Goal: Transaction & Acquisition: Purchase product/service

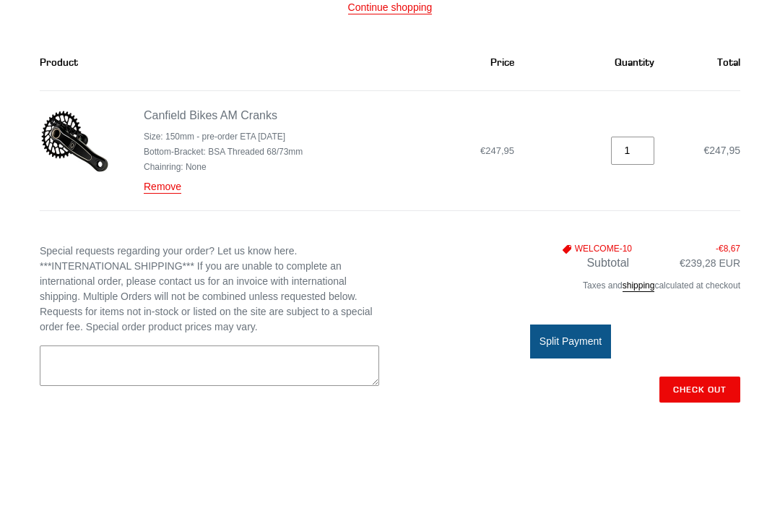
scroll to position [186, 0]
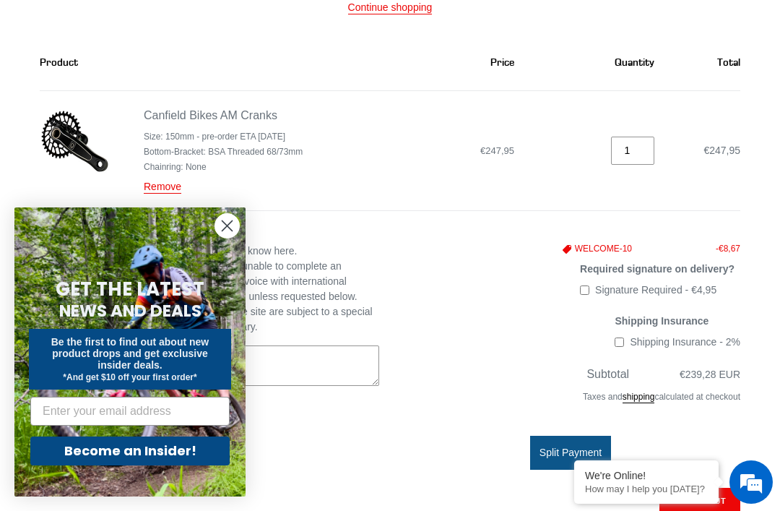
click at [145, 118] on link "Canfield Bikes AM Cranks" at bounding box center [211, 115] width 134 height 12
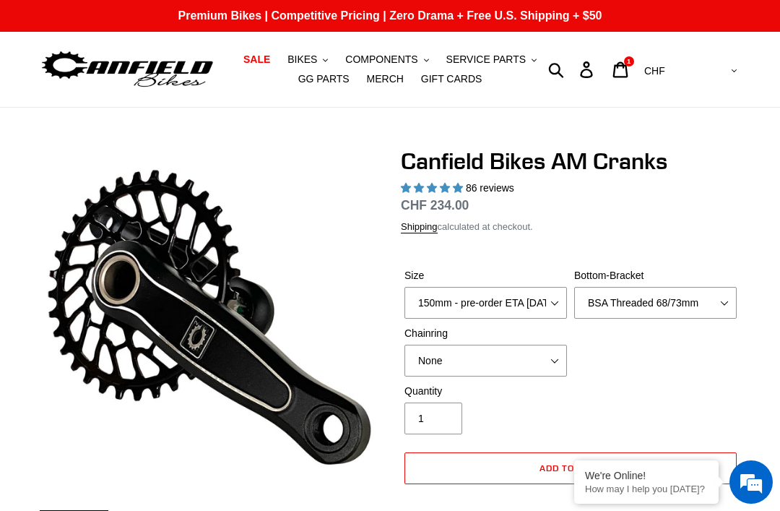
select select "highest-rating"
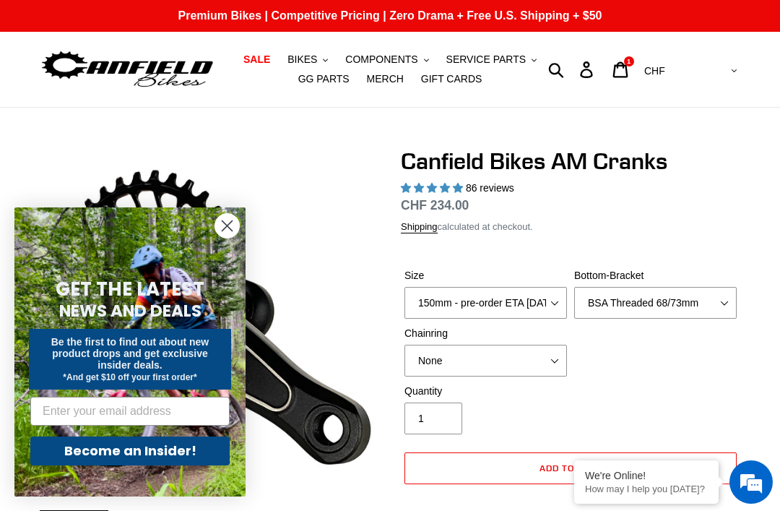
click at [727, 74] on select "AED AFN ALL AMD ANG AUD AWG AZN BAM BBD BDT BGN BIF BND BOB BSD BWP BZD CAD CDF…" at bounding box center [689, 71] width 102 height 27
select select "EUR"
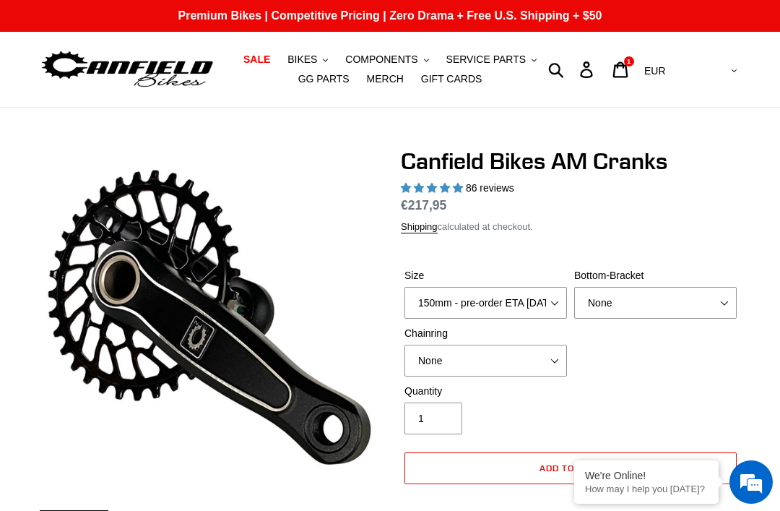
select select "highest-rating"
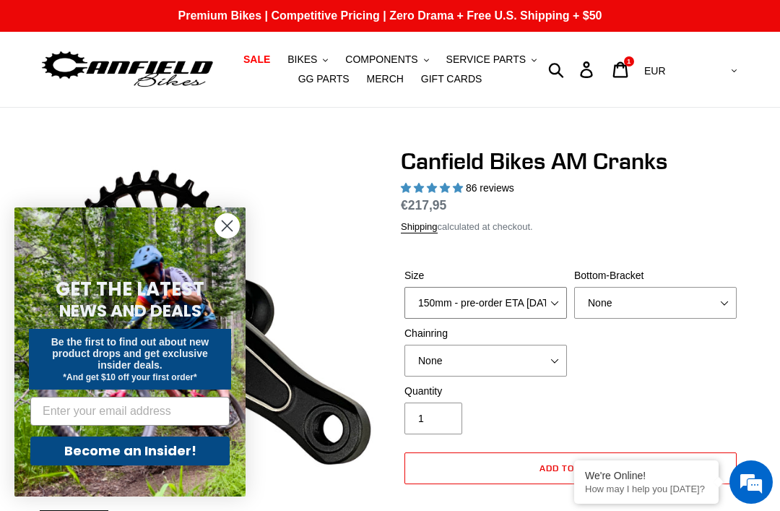
click at [549, 299] on select "150mm - pre-order ETA 9/30/25 155mm - pre-order ETA 9/30/25 160mm - pre-order E…" at bounding box center [485, 303] width 162 height 32
click at [664, 298] on select "None BSA Threaded 68/73mm Press Fit PF92" at bounding box center [655, 303] width 162 height 32
select select "BSA Threaded 68/73mm"
click at [542, 358] on select "None 30t Round (Boost 148) 30t Oval (Boost 148) 32t Round (Boost 148) 32t Oval …" at bounding box center [485, 360] width 162 height 32
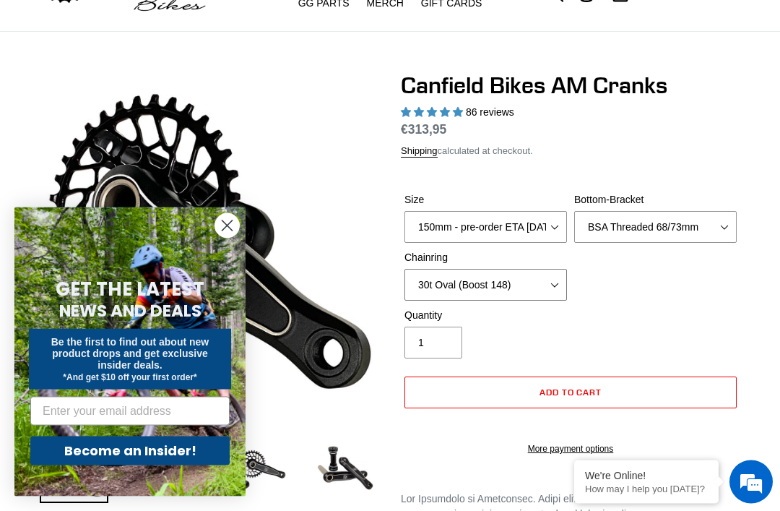
scroll to position [77, 0]
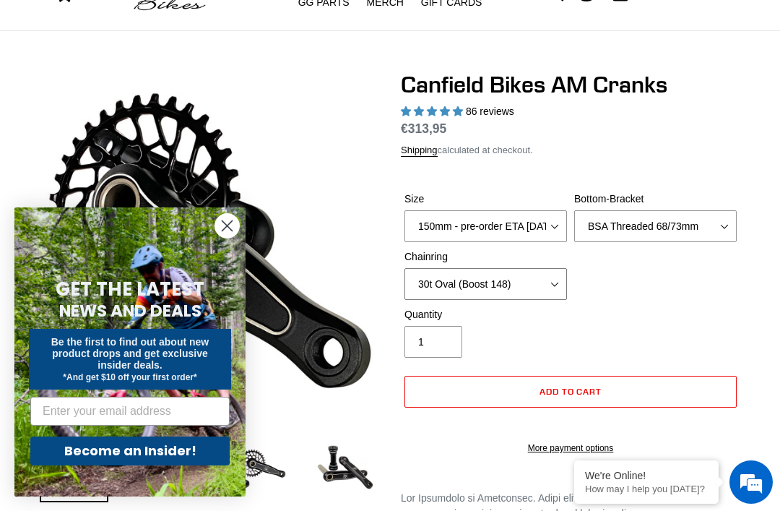
click at [555, 279] on select "None 30t Round (Boost 148) 30t Oval (Boost 148) 32t Round (Boost 148) 32t Oval …" at bounding box center [485, 284] width 162 height 32
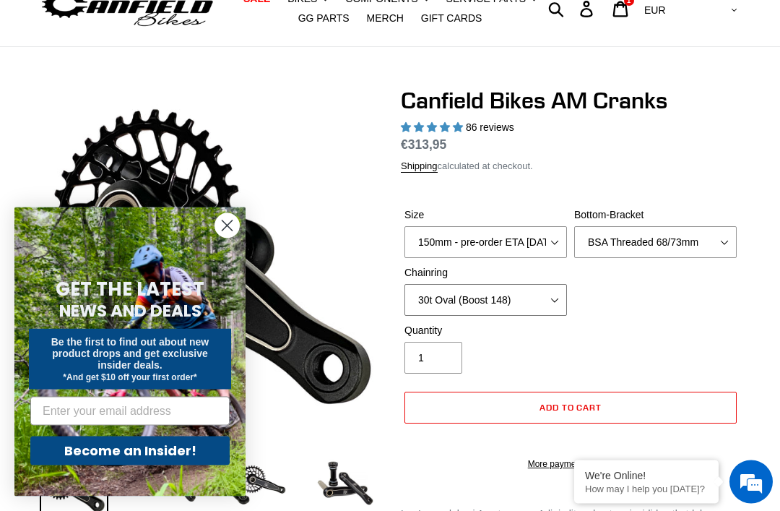
scroll to position [59, 0]
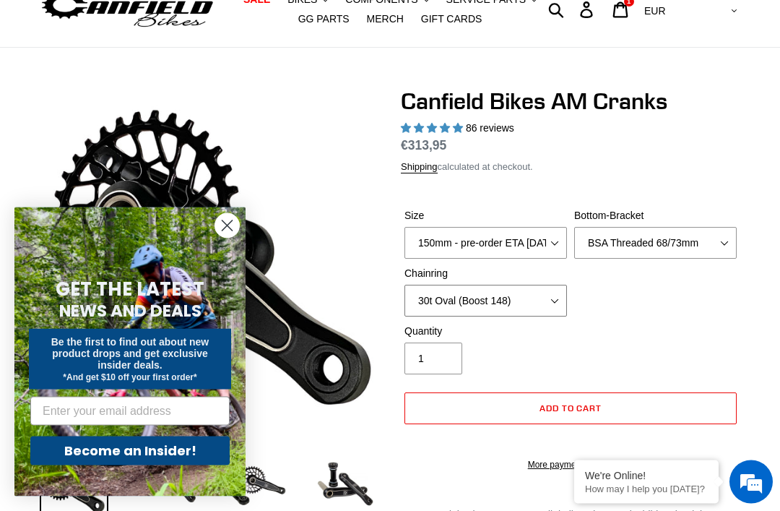
click at [547, 299] on select "None 30t Round (Boost 148) 30t Oval (Boost 148) 32t Round (Boost 148) 32t Oval …" at bounding box center [485, 301] width 162 height 32
click at [540, 299] on select "None 30t Round (Boost 148) 30t Oval (Boost 148) 32t Round (Boost 148) 32t Oval …" at bounding box center [485, 301] width 162 height 32
select select "None"
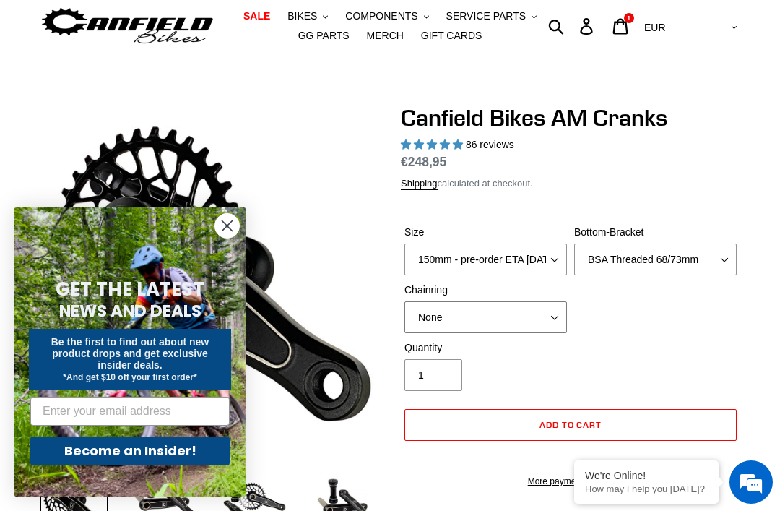
scroll to position [46, 0]
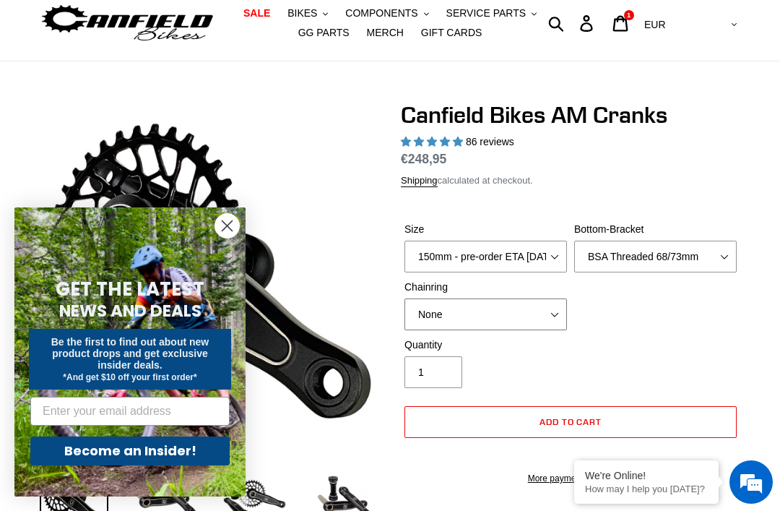
click at [511, 316] on select "None 30t Round (Boost 148) 30t Oval (Boost 148) 32t Round (Boost 148) 32t Oval …" at bounding box center [485, 314] width 162 height 32
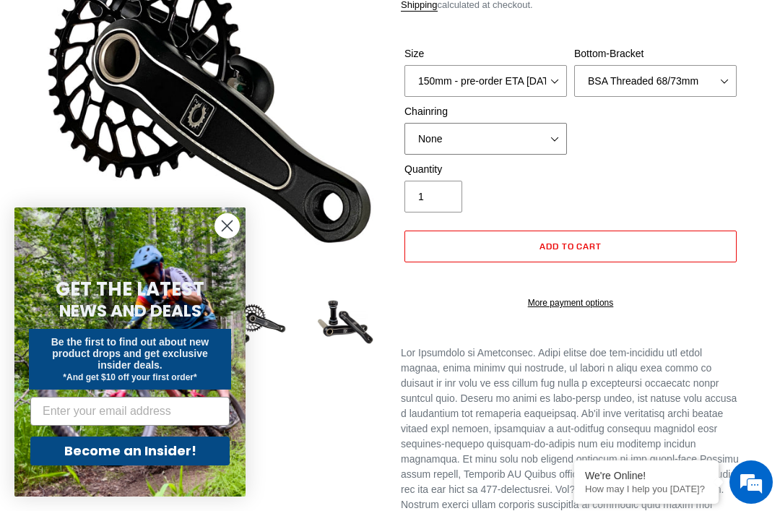
scroll to position [0, 0]
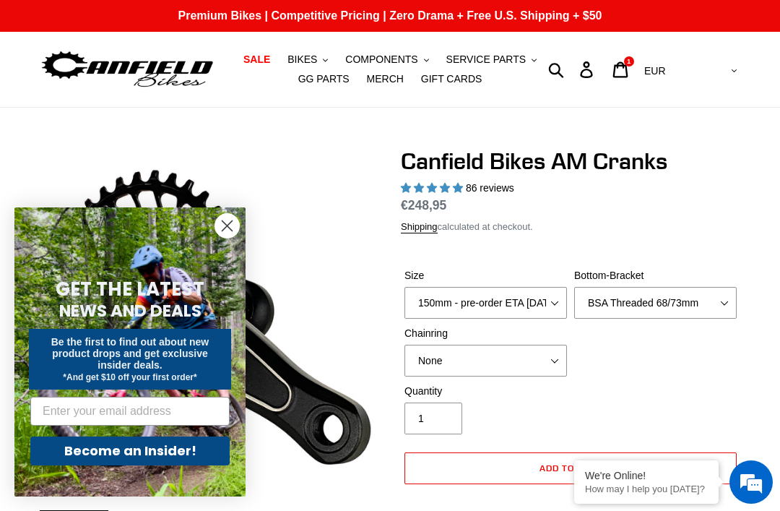
click at [638, 78] on link "Cart 1 item" at bounding box center [621, 69] width 34 height 31
click at [628, 61] on icon at bounding box center [620, 69] width 15 height 16
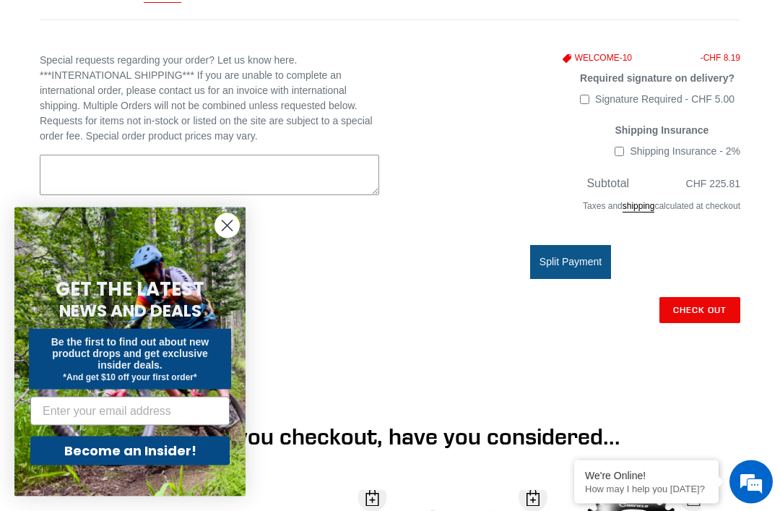
scroll to position [385, 0]
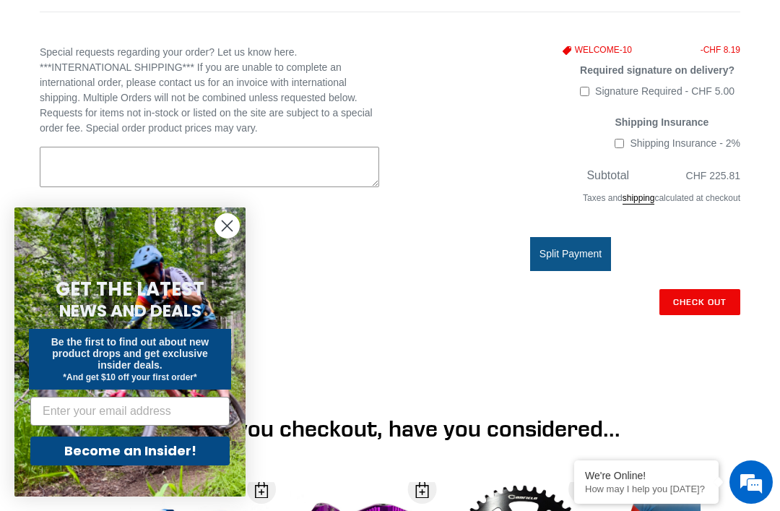
click at [716, 303] on input "Check out" at bounding box center [699, 302] width 81 height 26
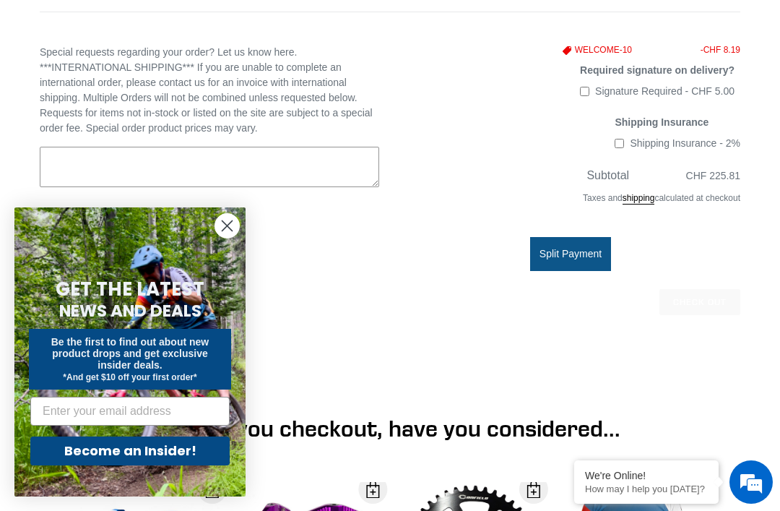
scroll to position [433, 0]
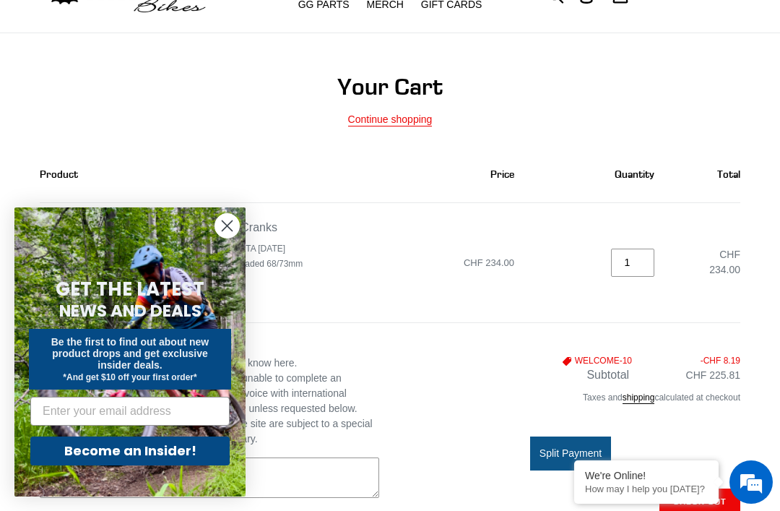
click at [715, 69] on main "Your Cart Continue shopping Product Price Quantity Total Canfield Bikes AM Cran…" at bounding box center [390, 476] width 780 height 886
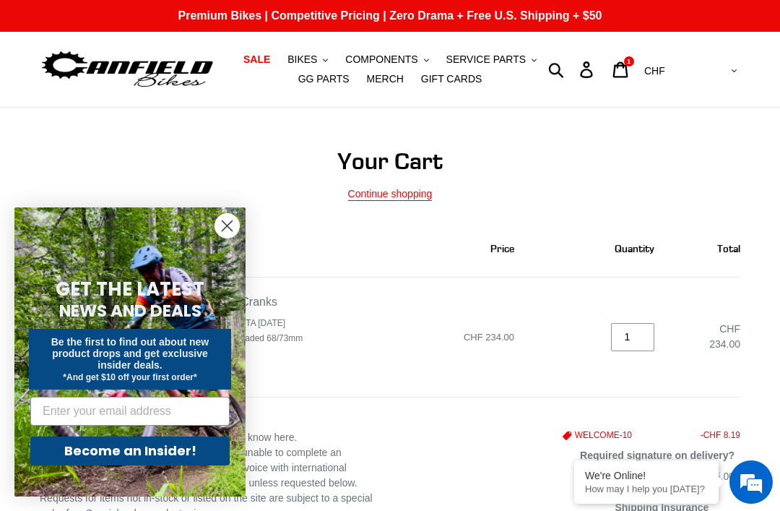
click at [720, 62] on select "AED AFN ALL AMD ANG AUD AWG AZN BAM BBD BDT BGN BIF BND BOB BSD BWP BZD CAD CDF…" at bounding box center [689, 71] width 102 height 27
select select "EUR"
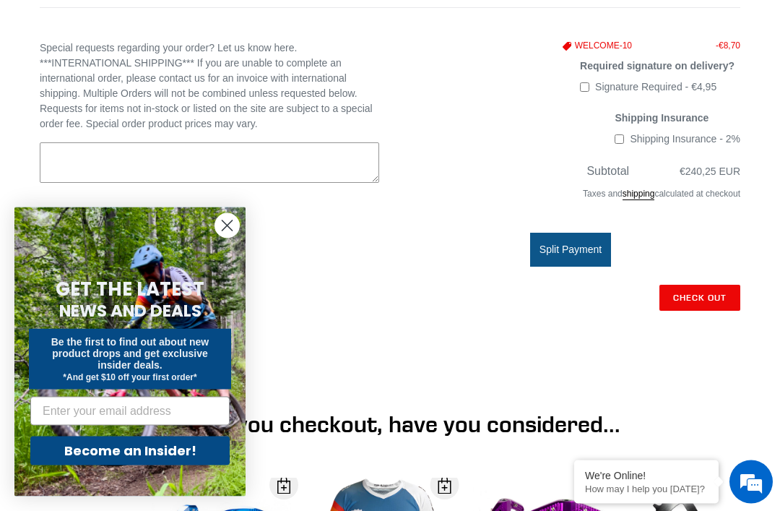
scroll to position [386, 0]
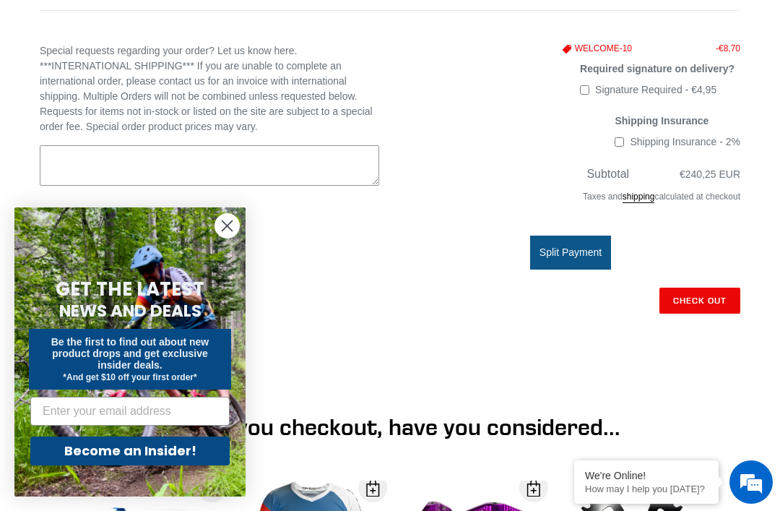
click at [720, 309] on input "Check out" at bounding box center [699, 300] width 81 height 26
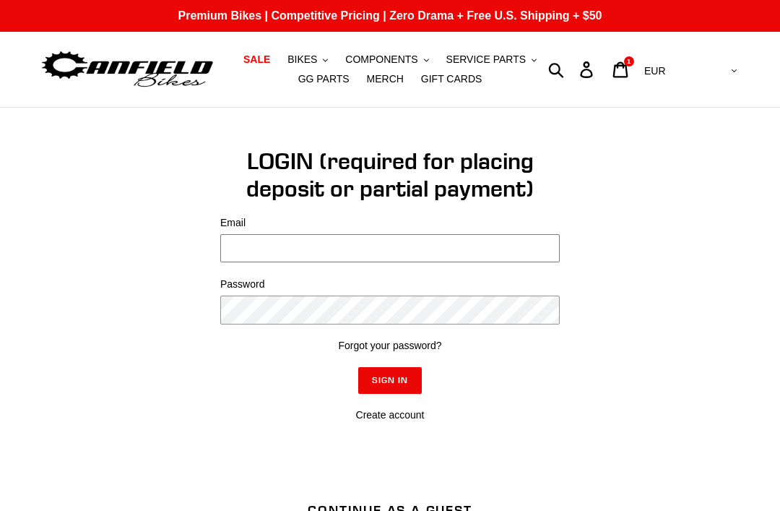
click at [249, 253] on input "Email" at bounding box center [389, 248] width 339 height 28
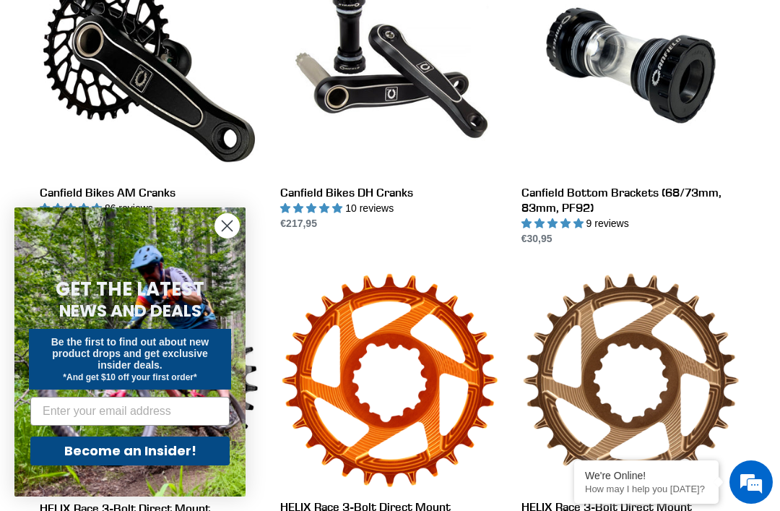
scroll to position [573, 0]
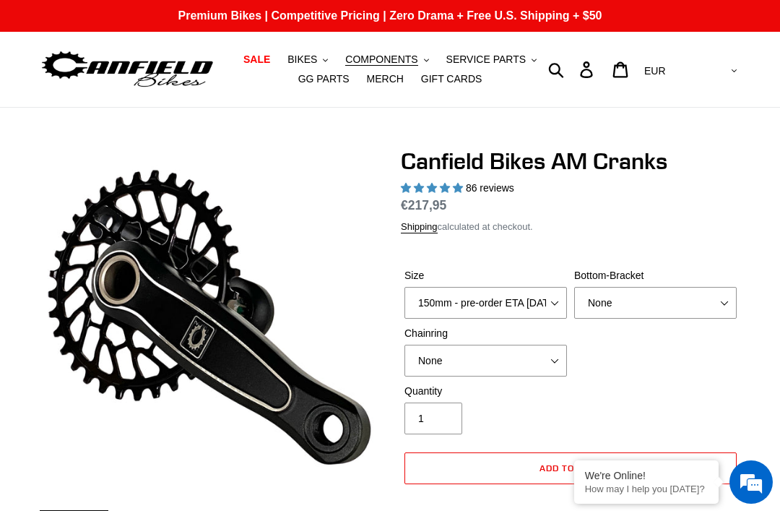
select select "highest-rating"
click at [669, 300] on select "None BSA Threaded 68/73mm Press Fit PF92" at bounding box center [655, 303] width 162 height 32
select select "BSA Threaded 68/73mm"
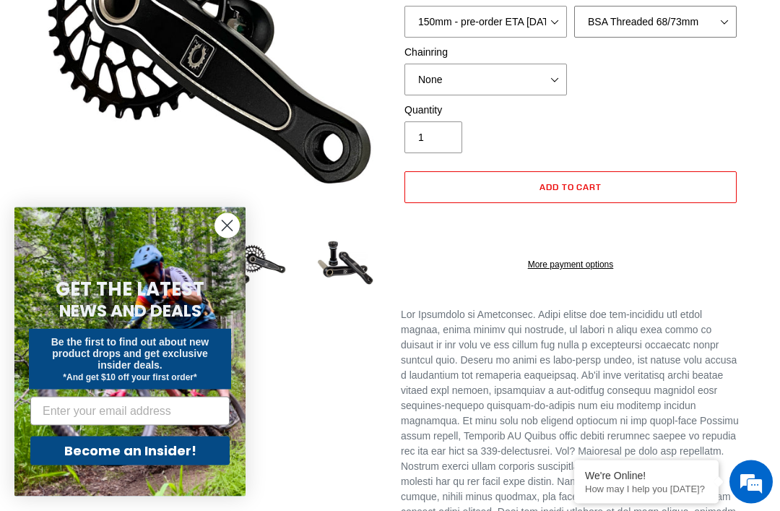
scroll to position [281, 0]
click at [680, 194] on button "Add to cart" at bounding box center [570, 187] width 332 height 32
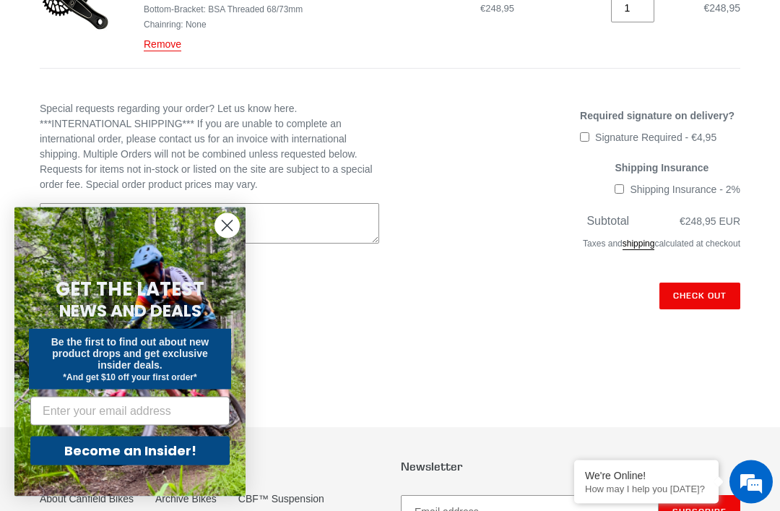
scroll to position [329, 0]
click at [716, 298] on input "Check out" at bounding box center [699, 295] width 81 height 26
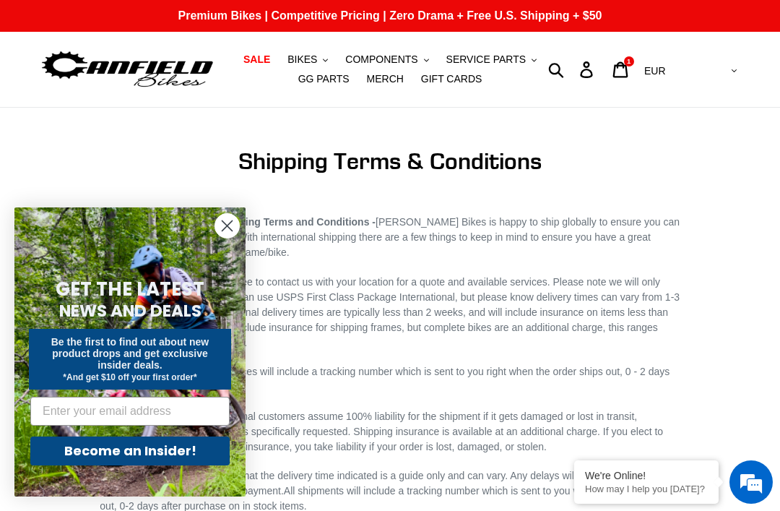
click at [233, 222] on circle "Close dialog" at bounding box center [227, 226] width 24 height 24
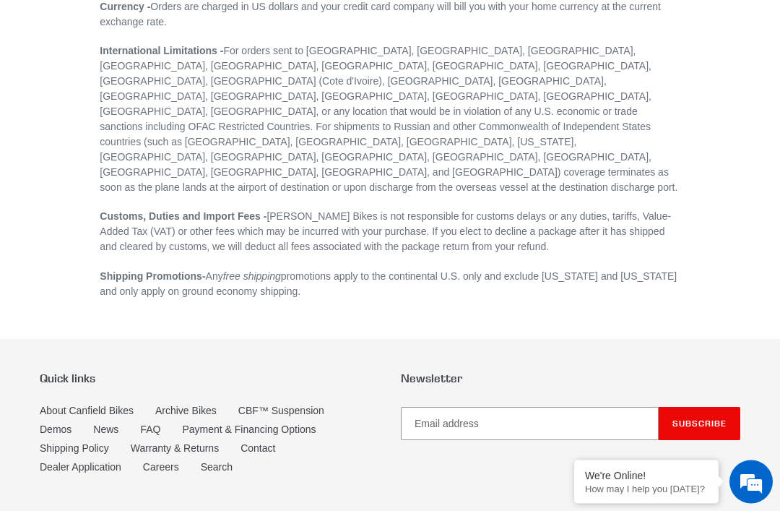
scroll to position [529, 0]
click at [324, 404] on link "CBF™ Suspension" at bounding box center [281, 410] width 86 height 12
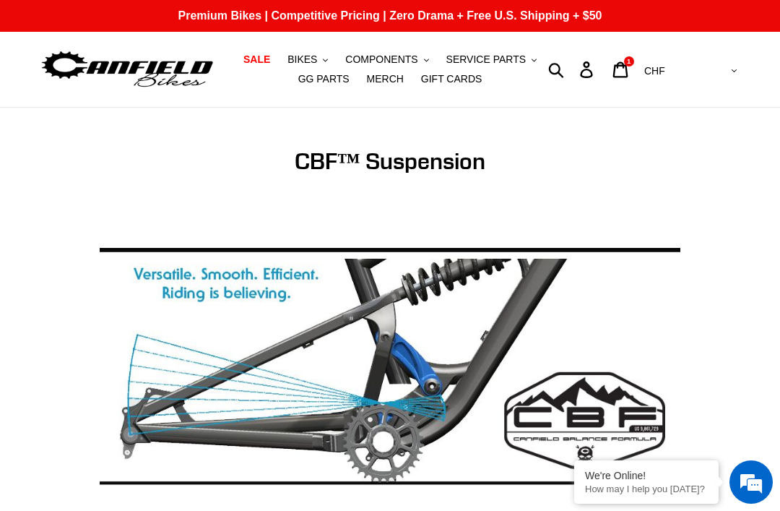
click at [316, 58] on span "BIKES" at bounding box center [302, 59] width 30 height 12
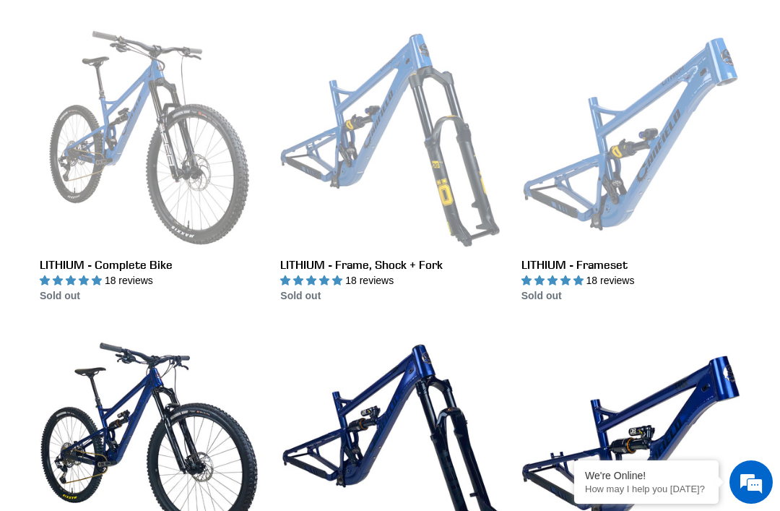
scroll to position [406, 0]
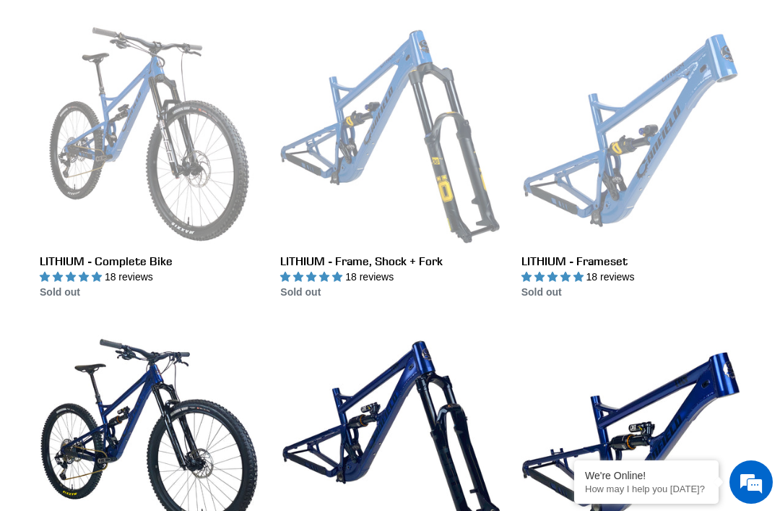
click at [140, 258] on link "LITHIUM - Complete Bike" at bounding box center [149, 162] width 219 height 275
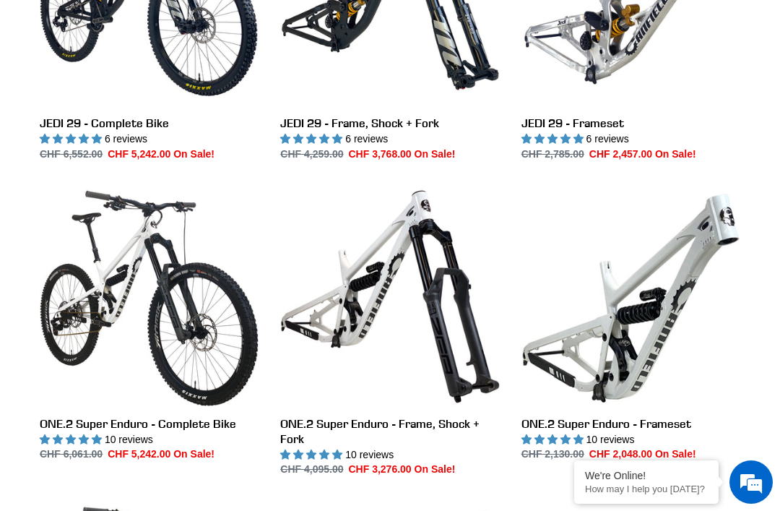
scroll to position [2059, 0]
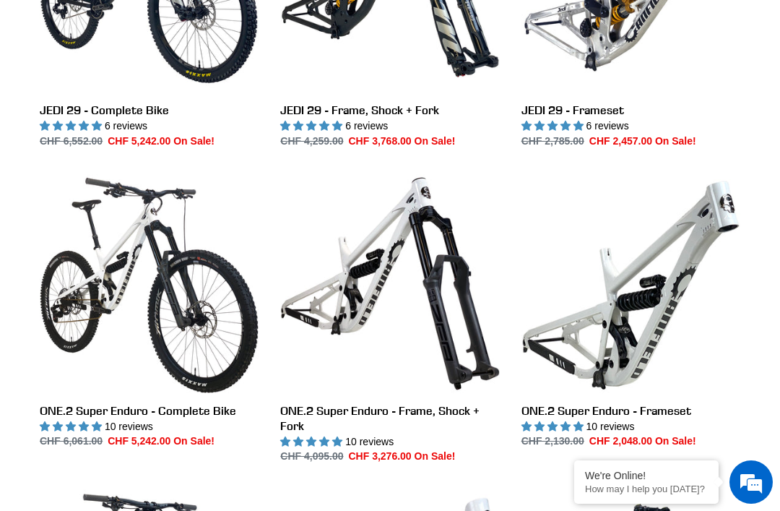
click at [191, 407] on link "ONE.2 Super Enduro - Complete Bike" at bounding box center [149, 311] width 219 height 275
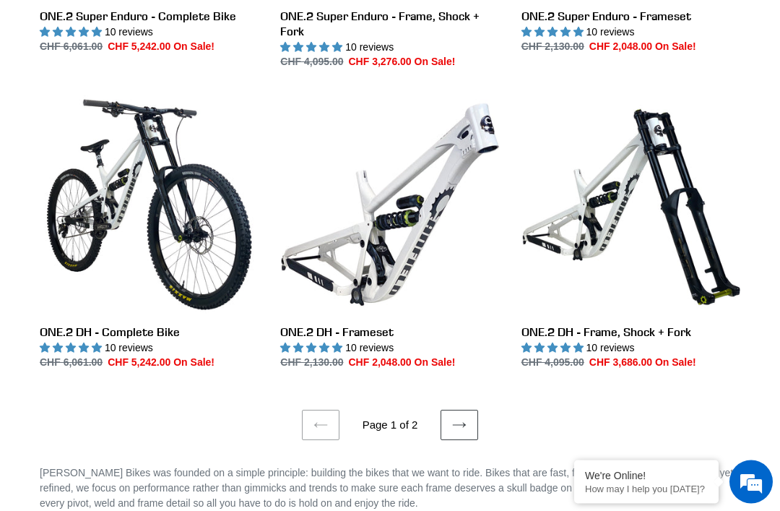
scroll to position [2453, 0]
click at [463, 420] on icon at bounding box center [459, 424] width 14 height 14
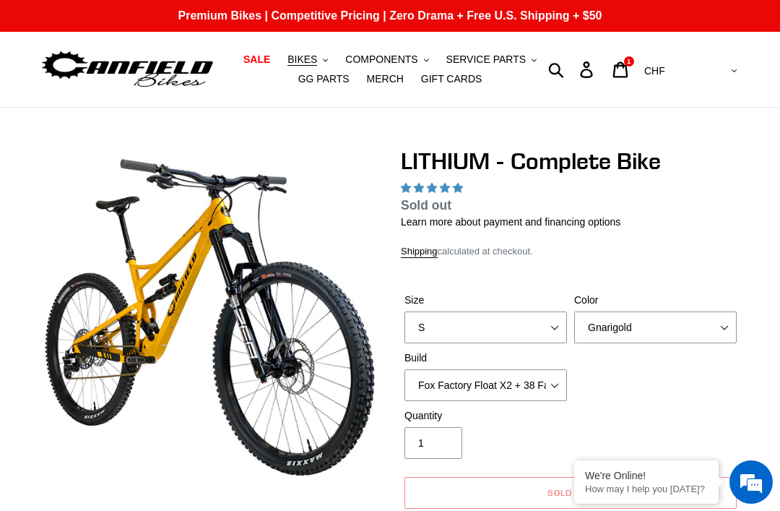
select select "highest-rating"
click at [516, 340] on select "S M L XL" at bounding box center [485, 327] width 162 height 32
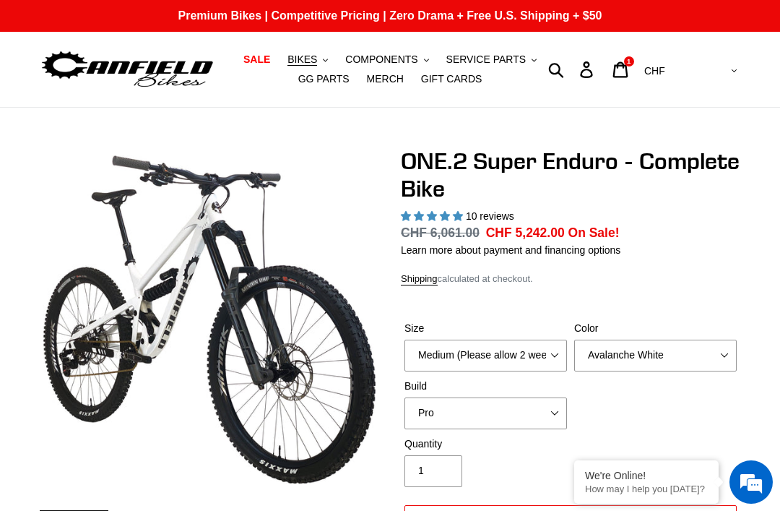
select select "highest-rating"
click at [529, 355] on select "Medium (Please allow 2 weeks for delivery) Large (Sold Out)" at bounding box center [485, 355] width 162 height 32
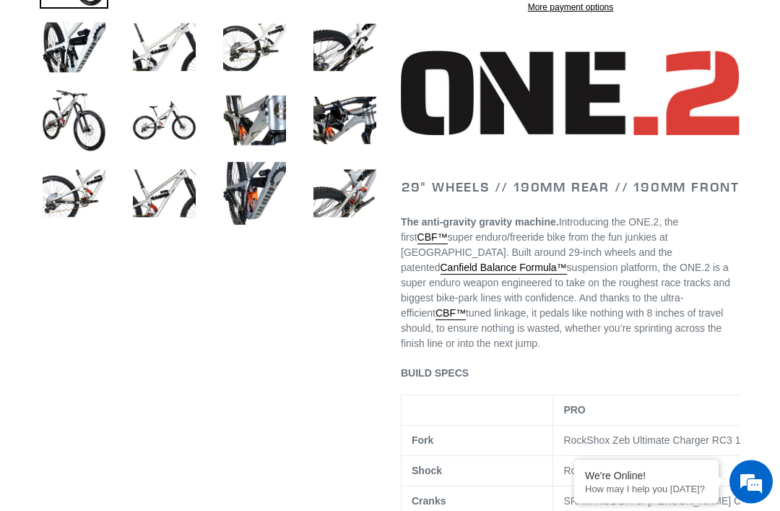
scroll to position [609, 0]
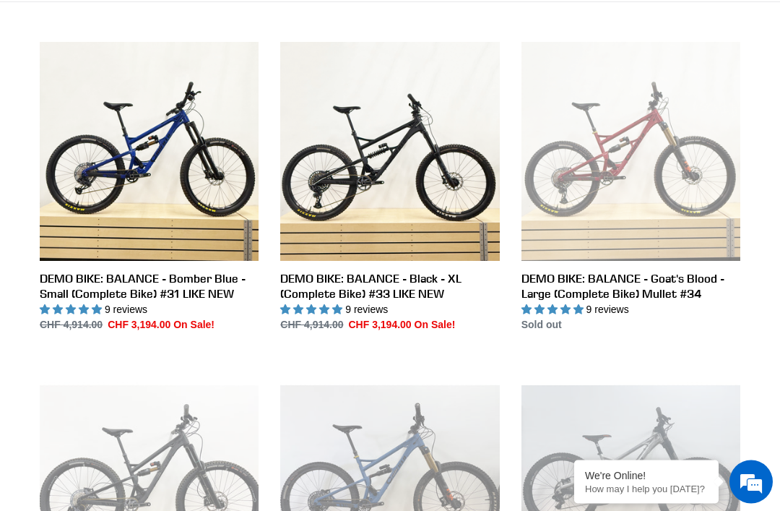
scroll to position [389, 0]
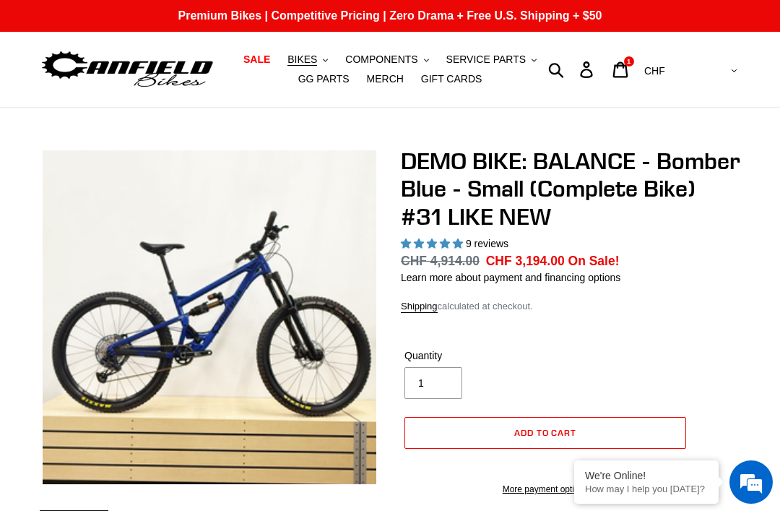
select select "highest-rating"
click at [412, 56] on span "COMPONENTS" at bounding box center [381, 59] width 72 height 12
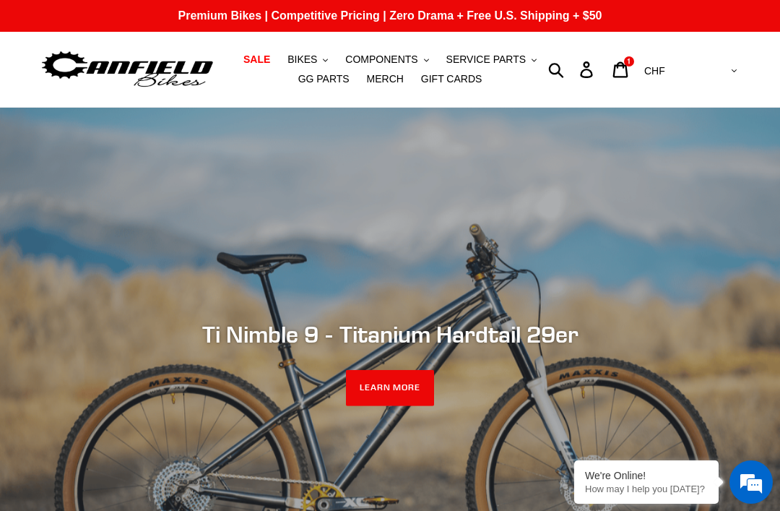
click at [729, 64] on select "AED AFN ALL AMD ANG AUD AWG AZN [GEOGRAPHIC_DATA] BBD BDT BGN BIF BND [PERSON_N…" at bounding box center [689, 71] width 102 height 27
select select "EUR"
click at [321, 61] on button "BIKES .cls-1{fill:#231f20}" at bounding box center [307, 59] width 55 height 19
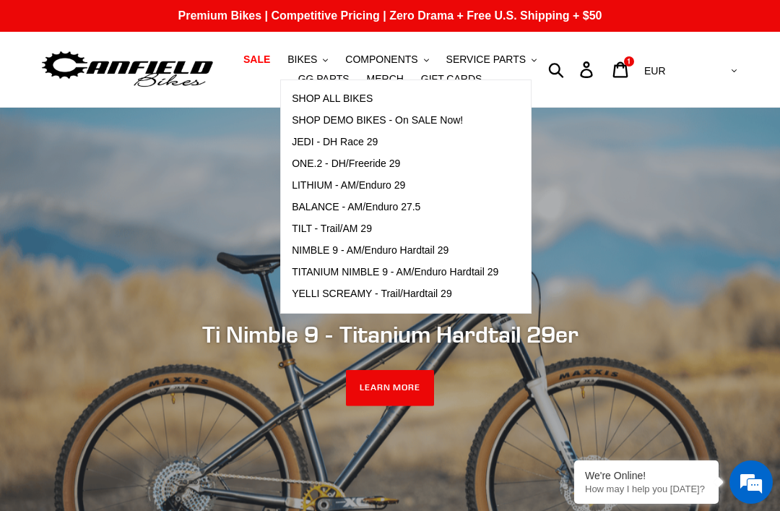
click at [468, 266] on span "TITANIUM NIMBLE 9 - AM/Enduro Hardtail 29" at bounding box center [395, 272] width 207 height 12
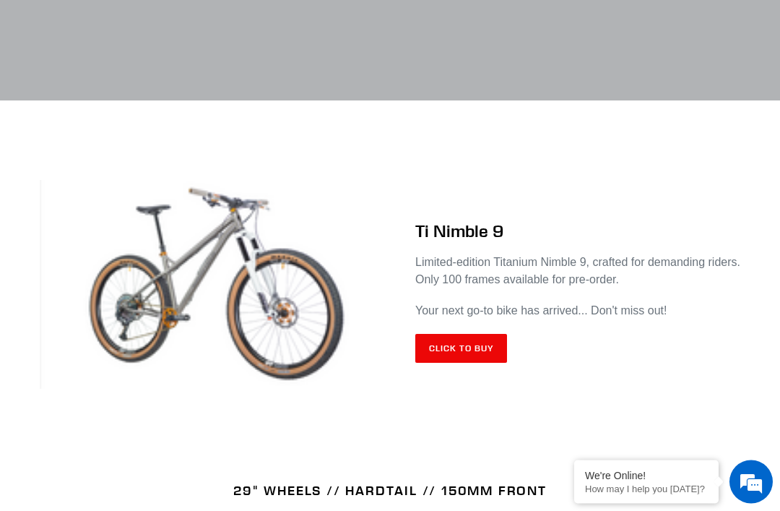
scroll to position [486, 0]
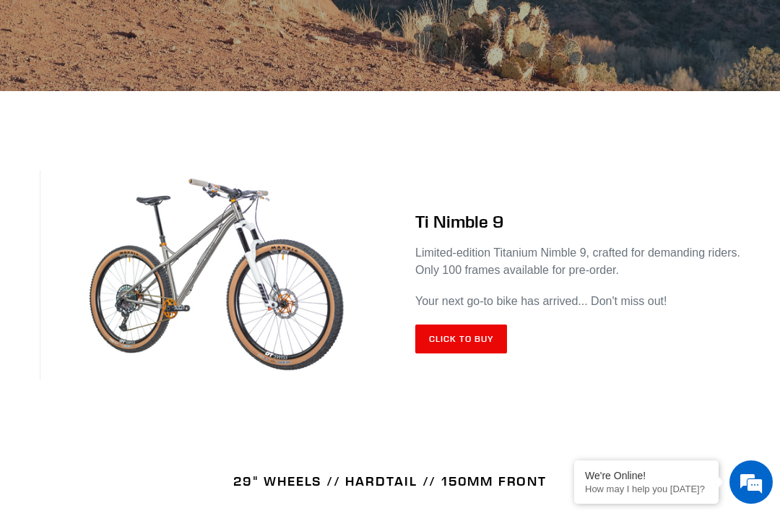
click at [485, 337] on link "Click to Buy" at bounding box center [461, 338] width 92 height 29
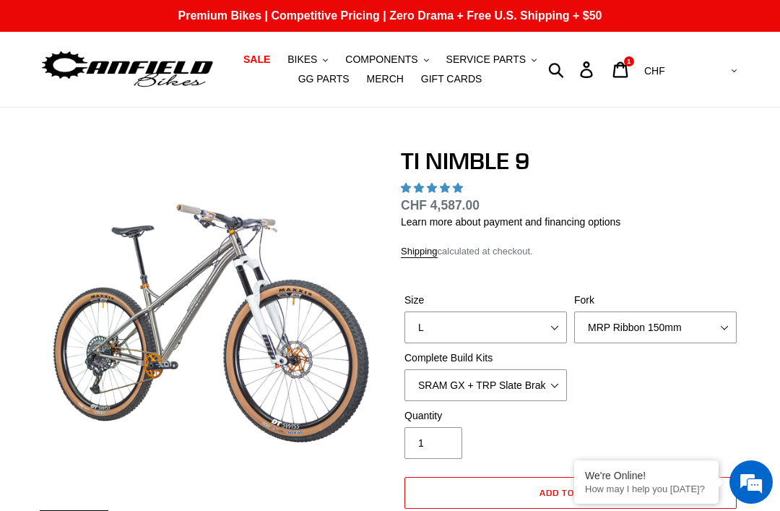
select select "highest-rating"
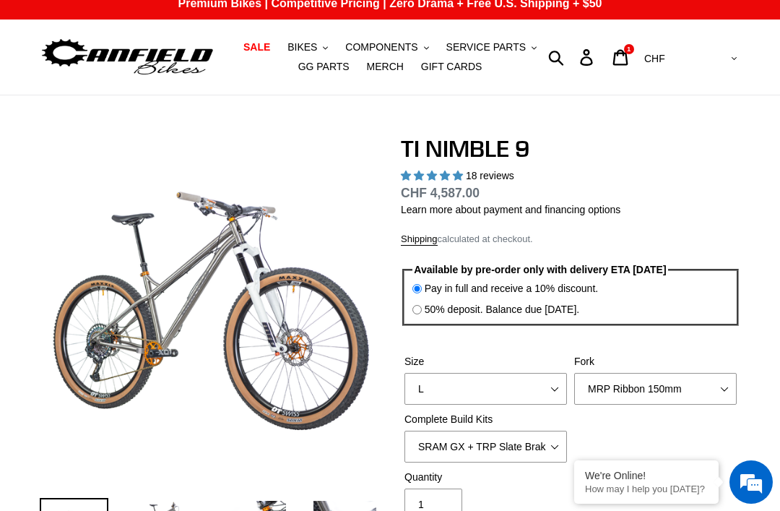
scroll to position [46, 0]
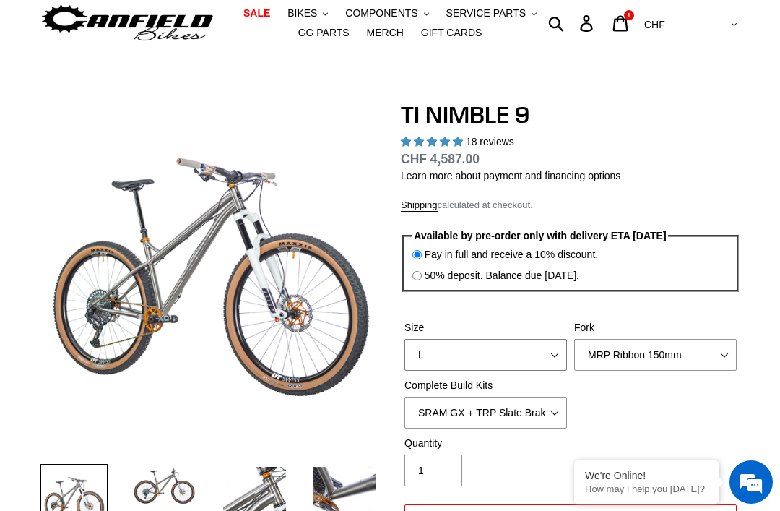
click at [545, 355] on select "S M L XL / XXL (Specify at checkout)" at bounding box center [485, 355] width 162 height 32
select select "S"
click at [729, 360] on select "MRP Ribbon 150mm RockShox Lyrik 150mm Fox Factory 36 150mm Cane Creek Helm 150m…" at bounding box center [655, 355] width 162 height 32
click at [711, 359] on select "MRP Ribbon 150mm RockShox Lyrik 150mm Fox Factory 36 150mm Cane Creek Helm 150m…" at bounding box center [655, 355] width 162 height 32
click at [703, 356] on select "MRP Ribbon 150mm RockShox Lyrik 150mm Fox Factory 36 150mm Cane Creek Helm 150m…" at bounding box center [655, 355] width 162 height 32
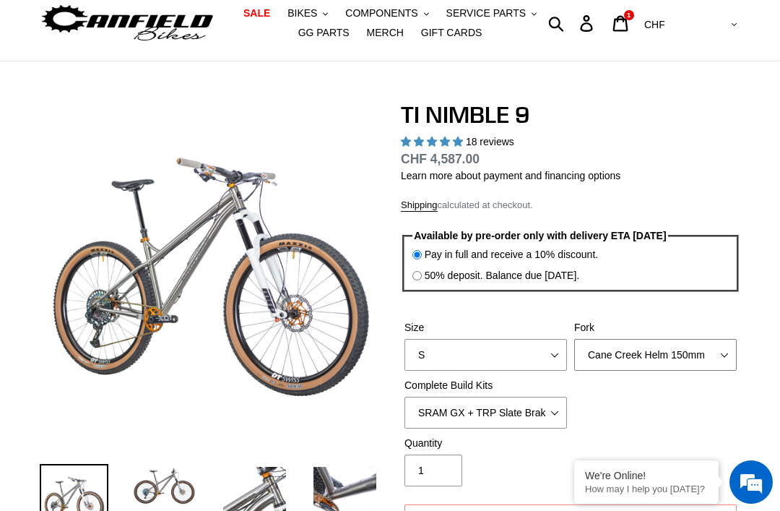
select select "MRP Ribbon 150mm"
click at [550, 409] on select "SRAM GX + TRP Slate Brakes + Rotors + e13 LG-1 Wheels SHIMANO XT + SHIMANO brak…" at bounding box center [485, 412] width 162 height 32
select select "SHIMANO XTR + HOPE Brakes + DT Swiss Carbon Wheels"
click at [668, 347] on select "MRP Ribbon 150mm RockShox Lyrik 150mm Fox Factory 36 150mm Cane Creek Helm 150m…" at bounding box center [655, 355] width 162 height 32
click at [677, 342] on select "MRP Ribbon 150mm RockShox Lyrik 150mm Fox Factory 36 150mm Cane Creek Helm 150m…" at bounding box center [655, 355] width 162 height 32
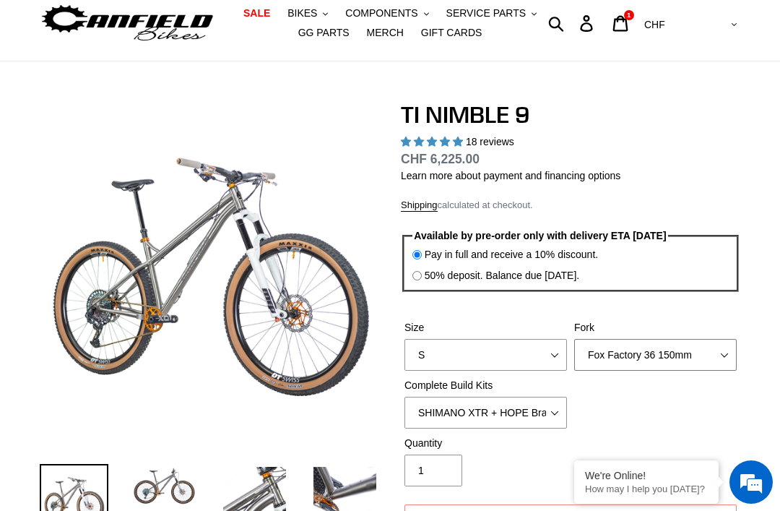
click at [675, 352] on select "MRP Ribbon 150mm RockShox Lyrik 150mm Fox Factory 36 150mm Cane Creek Helm 150m…" at bounding box center [655, 355] width 162 height 32
select select "Cane Creek Helm 150mm"
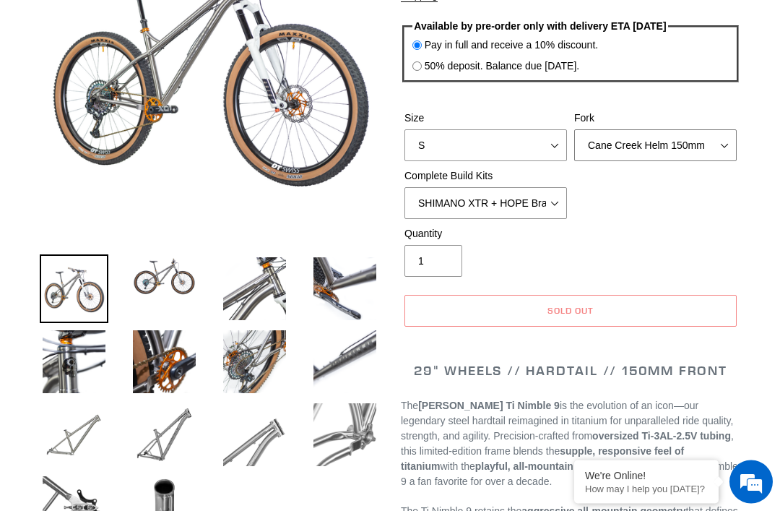
scroll to position [262, 0]
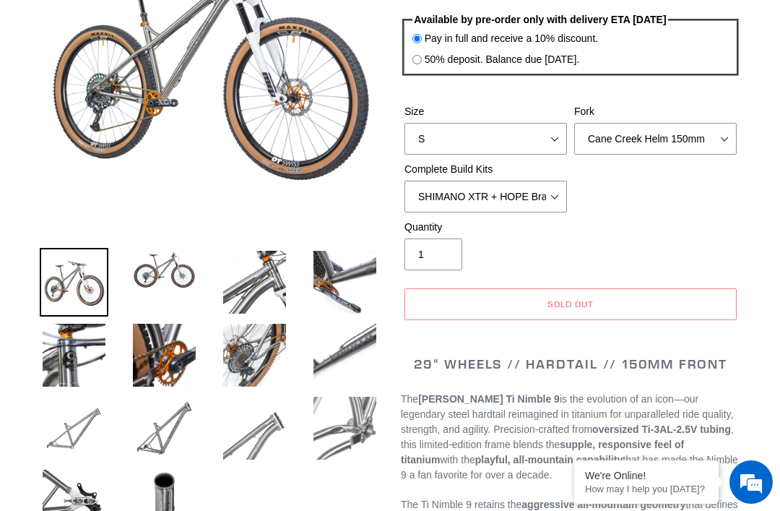
click at [150, 285] on img at bounding box center [164, 270] width 69 height 44
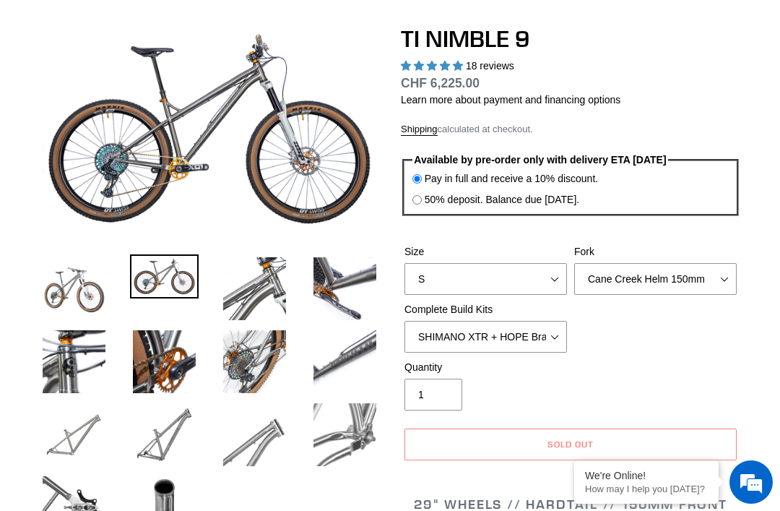
scroll to position [123, 0]
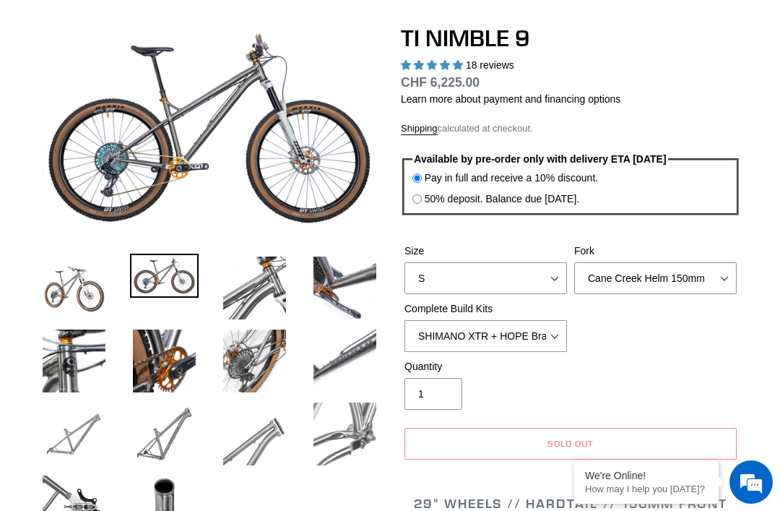
click at [271, 288] on img at bounding box center [254, 287] width 69 height 69
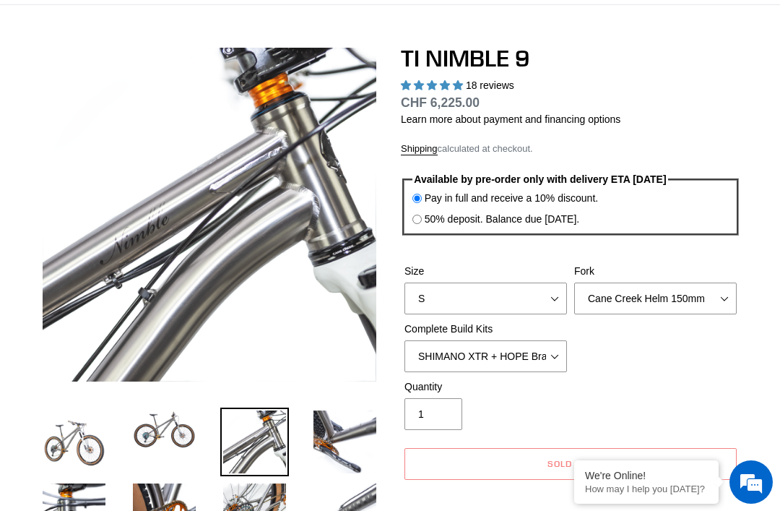
scroll to position [102, 0]
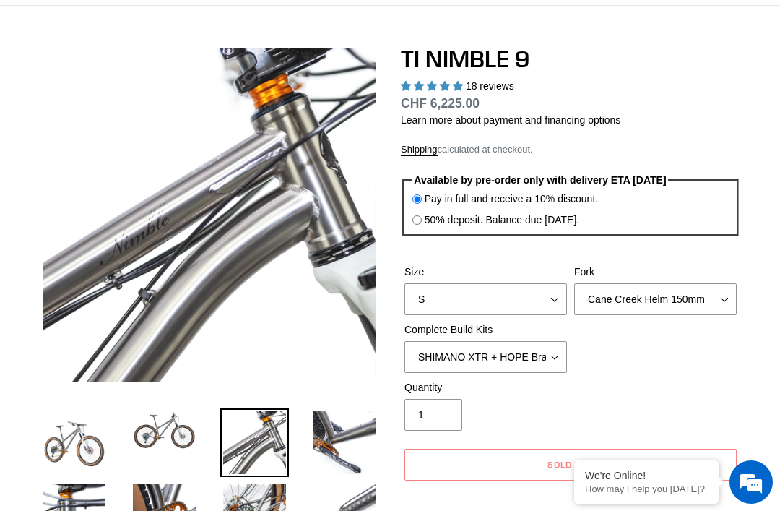
click at [185, 510] on img at bounding box center [164, 515] width 69 height 69
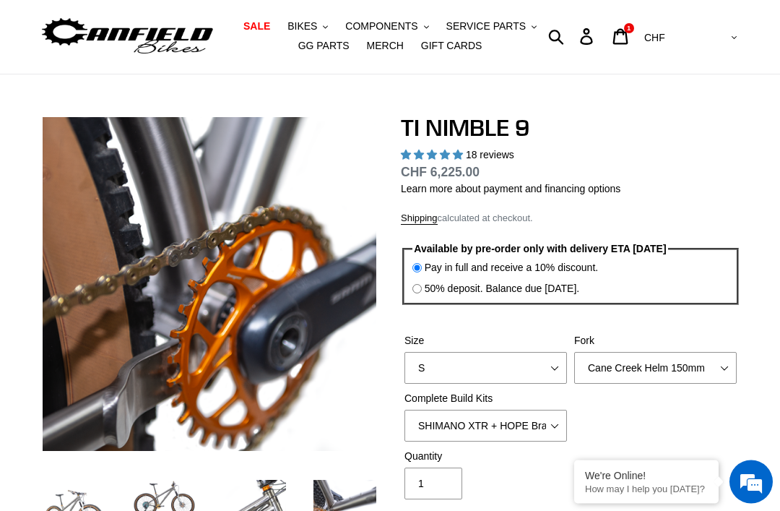
scroll to position [0, 0]
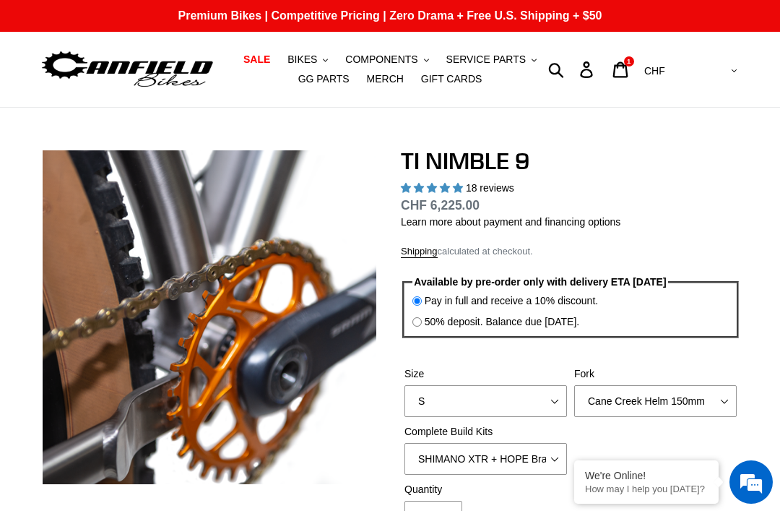
click at [719, 73] on select "AED AFN ALL AMD ANG AUD AWG AZN [GEOGRAPHIC_DATA] BBD BDT BGN BIF BND [PERSON_N…" at bounding box center [689, 71] width 102 height 27
select select "EUR"
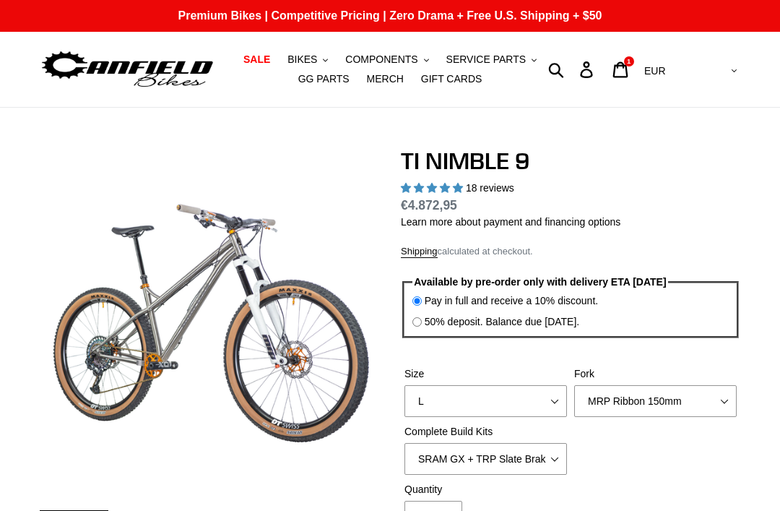
select select "highest-rating"
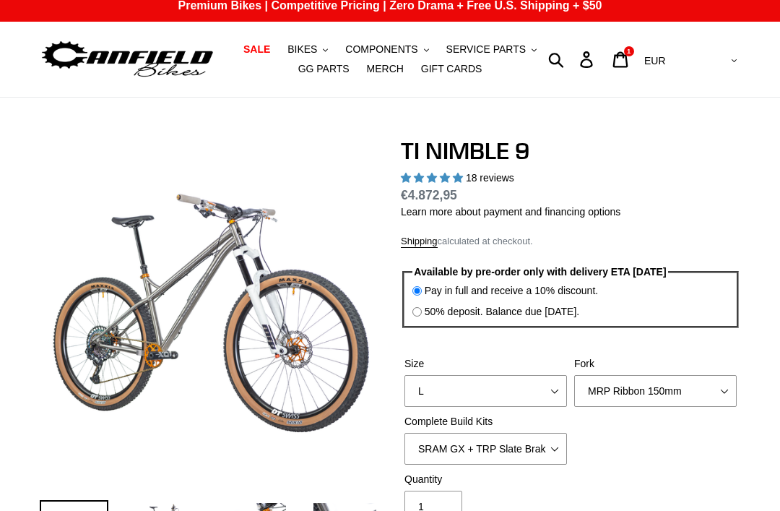
scroll to position [11, 0]
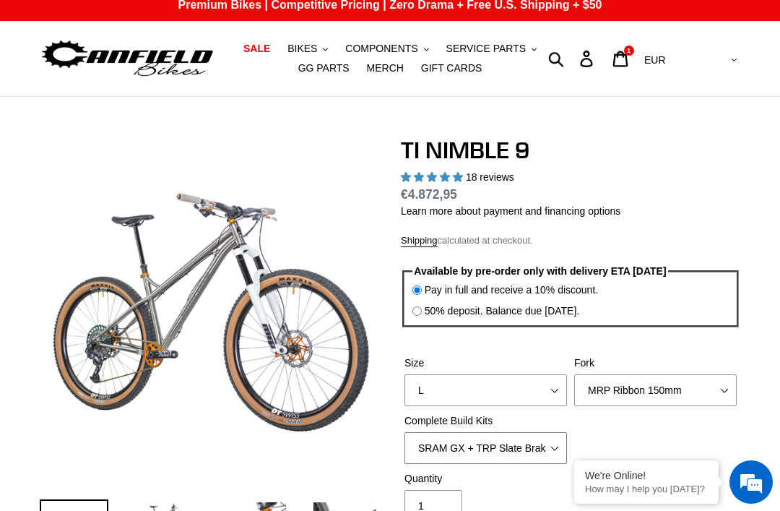
click at [536, 442] on select "SRAM GX + TRP Slate Brakes + Rotors + e13 LG-1 Wheels SHIMANO XT + SHIMANO brak…" at bounding box center [485, 448] width 162 height 32
select select "SHIMANO XTR + HOPE Brakes + DT Swiss Carbon Wheels"
click at [547, 395] on select "S M L XL / XXL (Specify at checkout)" at bounding box center [485, 390] width 162 height 32
select select "S"
click at [689, 398] on select "MRP Ribbon 150mm RockShox Lyrik 150mm Fox Factory 36 150mm Cane Creek Helm 150m…" at bounding box center [655, 390] width 162 height 32
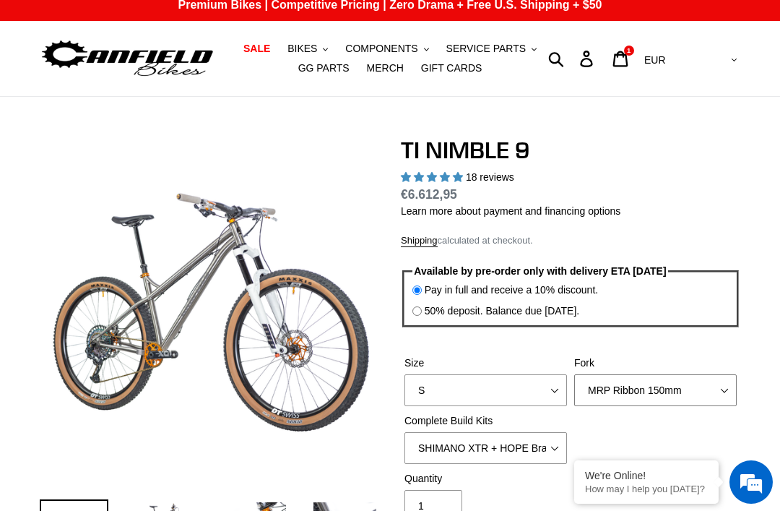
select select "Cane Creek Helm 150mm"
